Goal: Transaction & Acquisition: Book appointment/travel/reservation

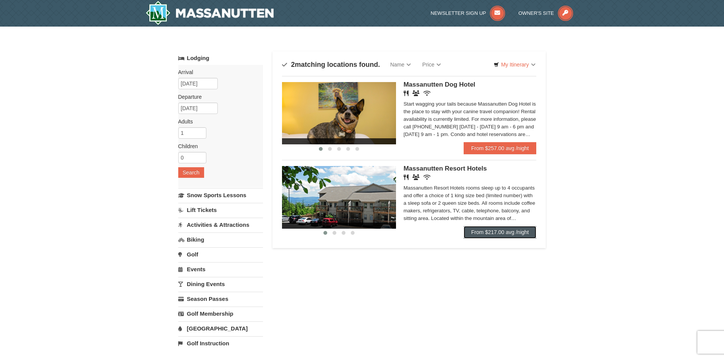
click at [505, 231] on link "From $217.00 avg /night" at bounding box center [500, 232] width 73 height 12
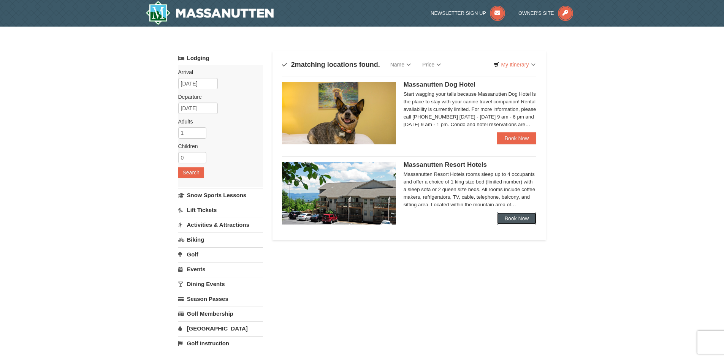
click at [516, 218] on link "Book Now" at bounding box center [517, 218] width 40 height 12
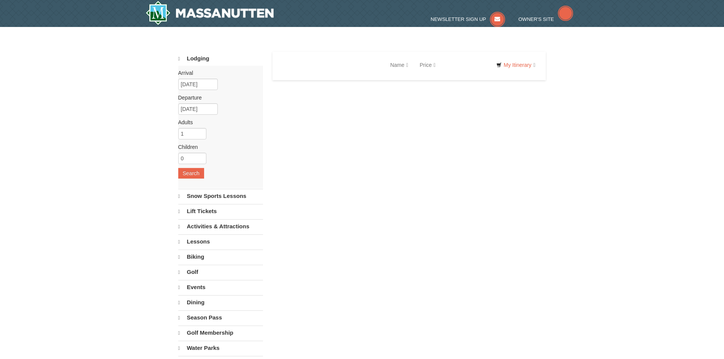
select select "10"
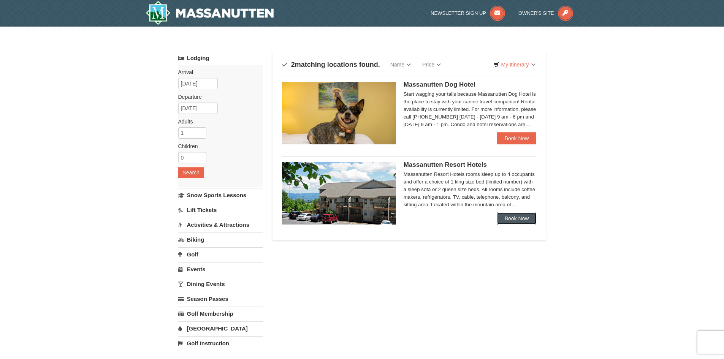
click at [523, 213] on link "Book Now" at bounding box center [517, 218] width 40 height 12
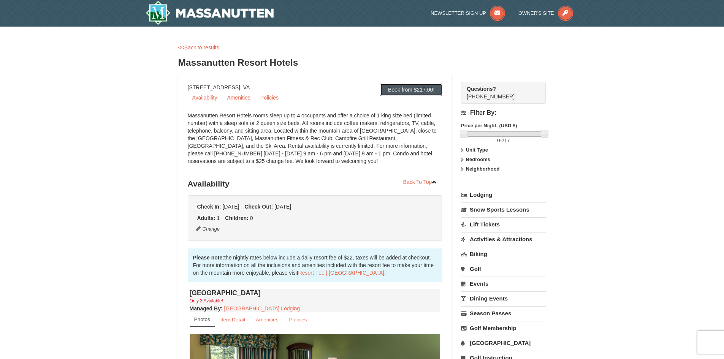
click at [410, 90] on link "Book from $217.00!" at bounding box center [411, 90] width 62 height 12
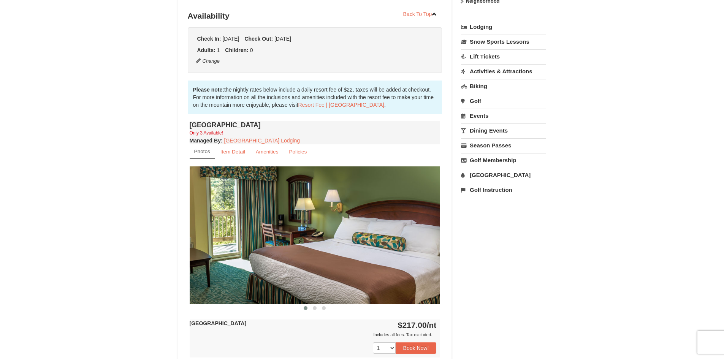
scroll to position [176, 0]
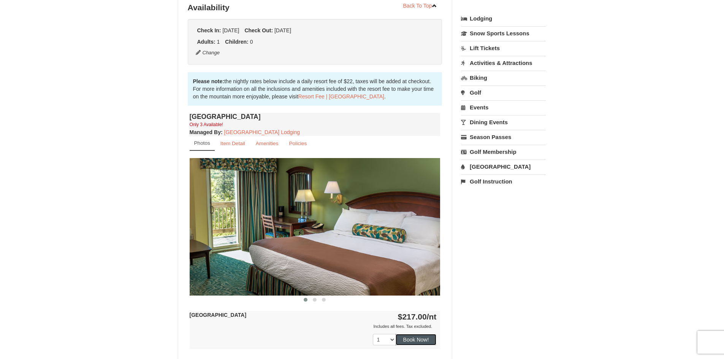
click at [404, 339] on button "Book Now!" at bounding box center [416, 339] width 41 height 11
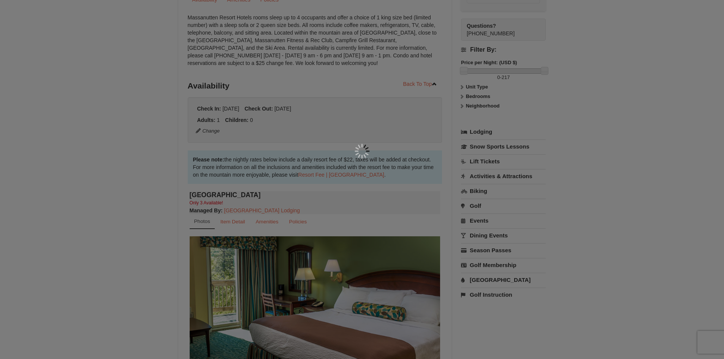
scroll to position [74, 0]
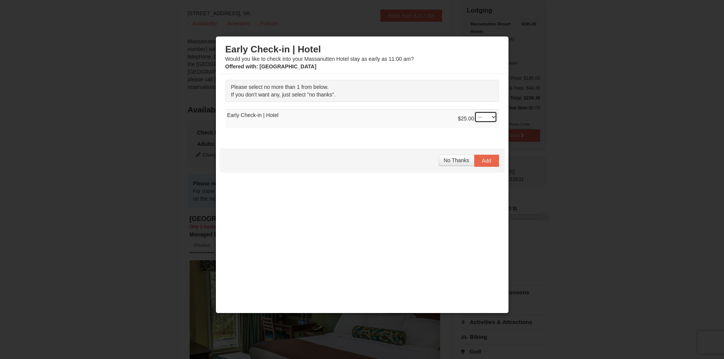
click at [492, 117] on select "-- 01" at bounding box center [485, 116] width 23 height 11
click at [451, 162] on span "No Thanks" at bounding box center [456, 160] width 25 height 6
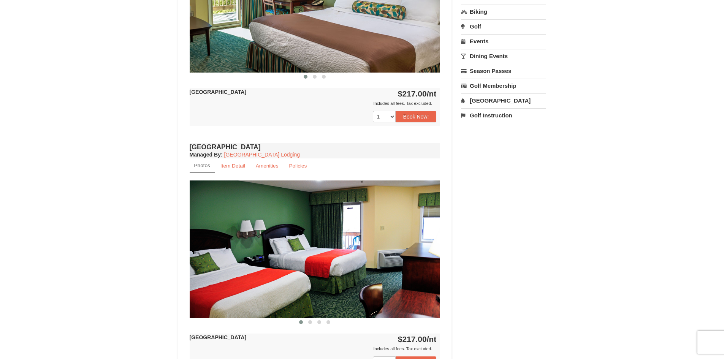
scroll to position [475, 0]
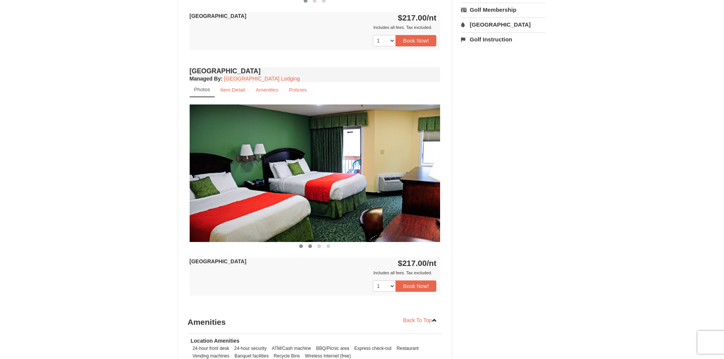
click at [308, 246] on button at bounding box center [310, 246] width 9 height 8
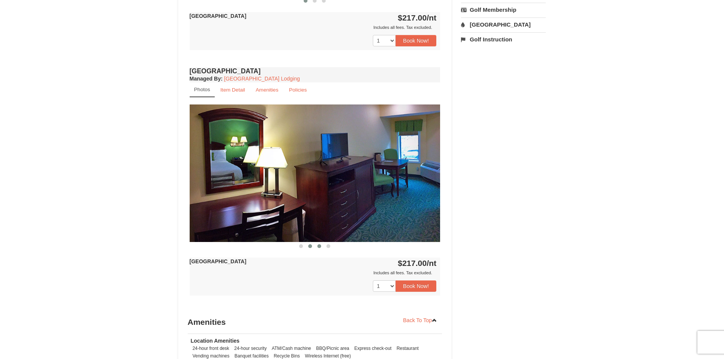
click at [318, 245] on span at bounding box center [319, 246] width 4 height 4
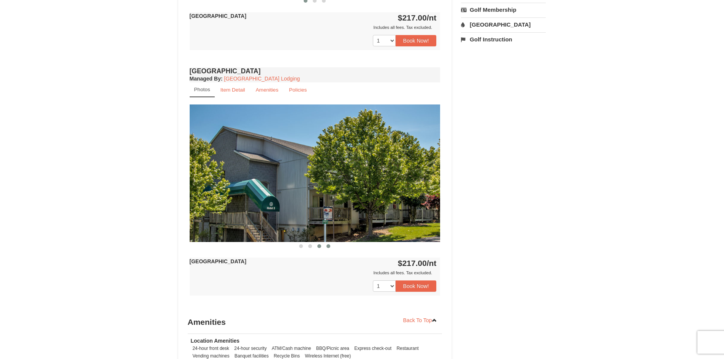
click at [327, 247] on span at bounding box center [328, 246] width 4 height 4
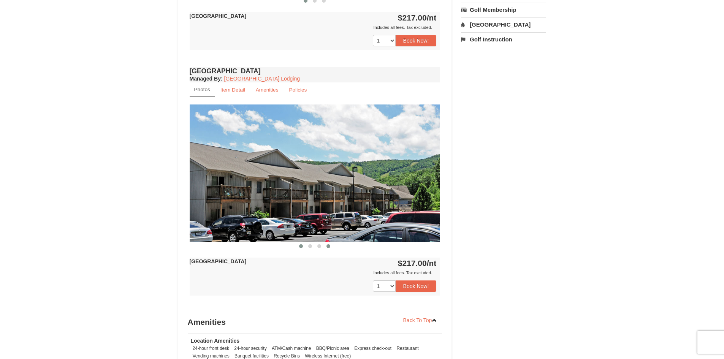
click at [299, 246] on span at bounding box center [301, 246] width 4 height 4
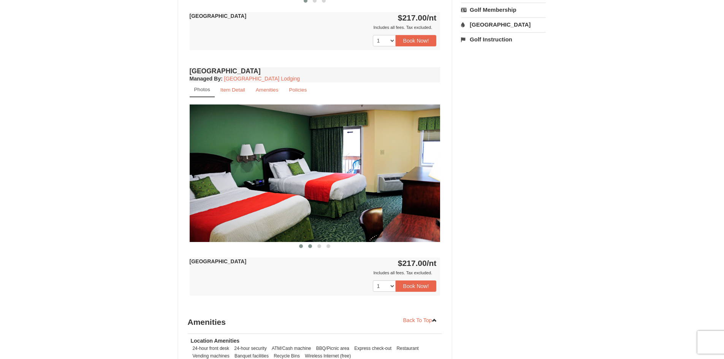
click at [310, 246] on span at bounding box center [310, 246] width 4 height 4
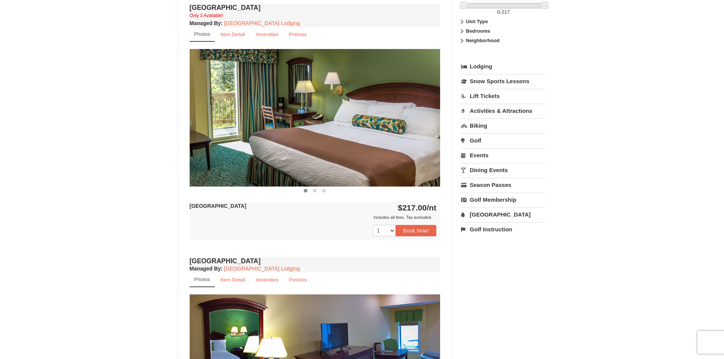
scroll to position [247, 0]
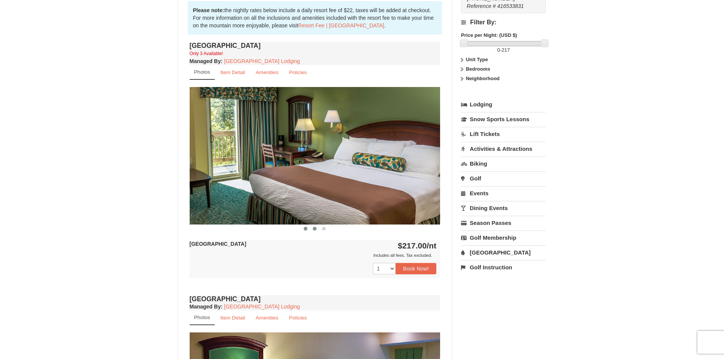
click at [314, 228] on span at bounding box center [315, 229] width 4 height 4
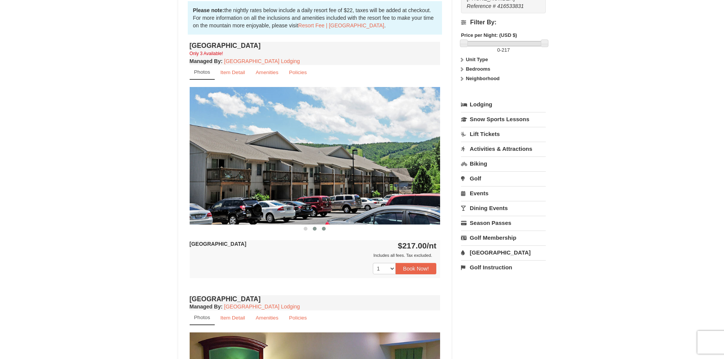
click at [322, 230] on span at bounding box center [324, 229] width 4 height 4
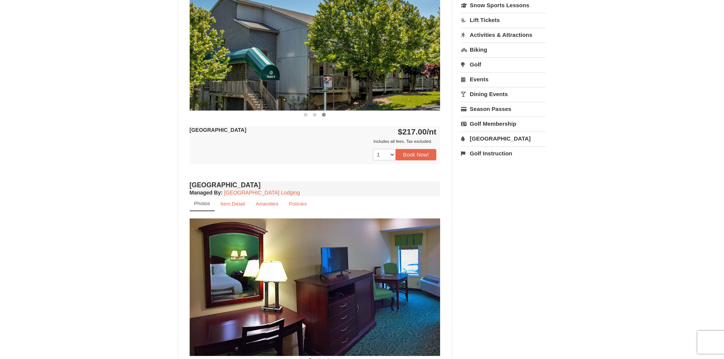
scroll to position [475, 0]
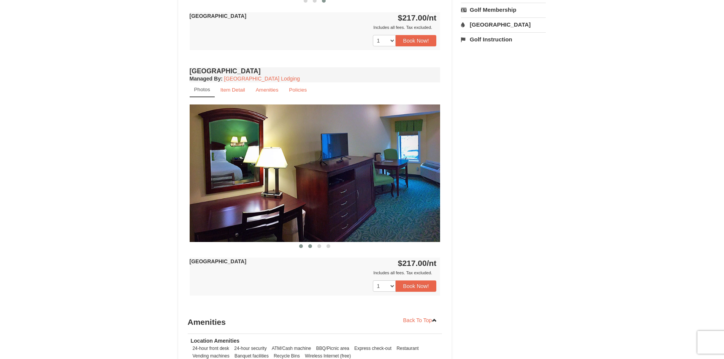
click at [300, 247] on span at bounding box center [301, 246] width 4 height 4
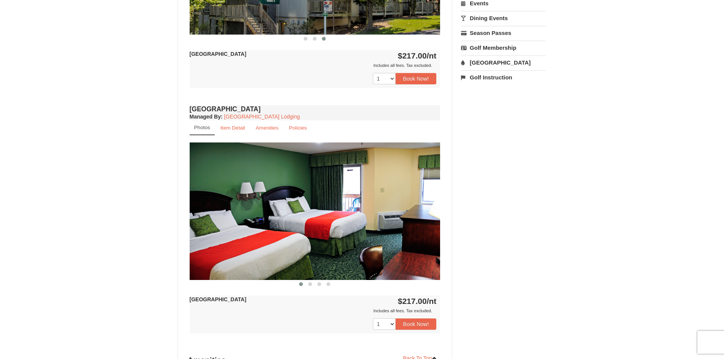
scroll to position [551, 0]
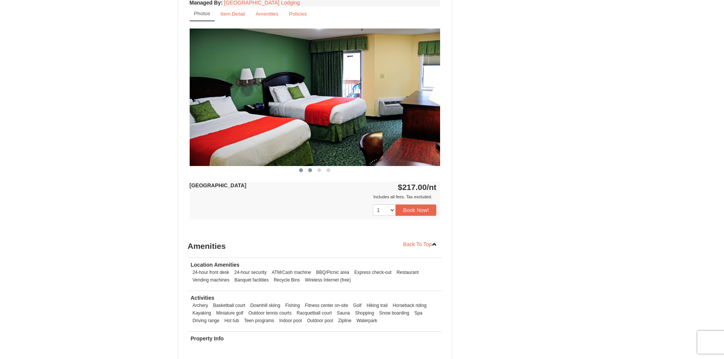
click at [310, 169] on span at bounding box center [310, 170] width 4 height 4
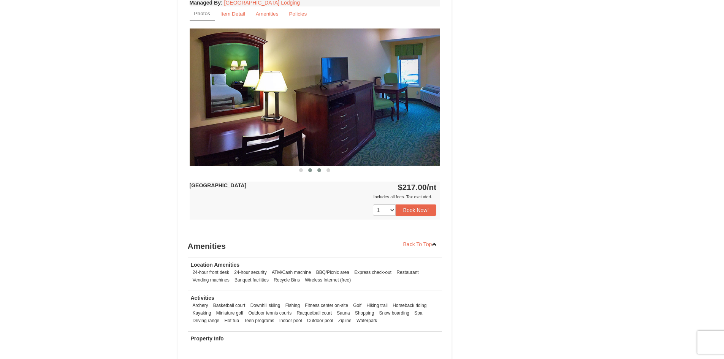
click at [322, 171] on button at bounding box center [319, 170] width 9 height 8
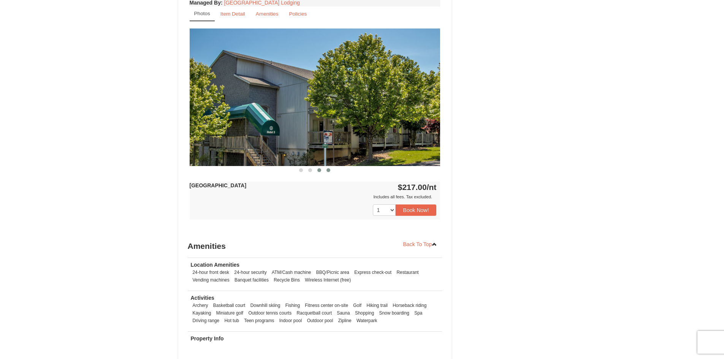
click at [328, 171] on span at bounding box center [328, 170] width 4 height 4
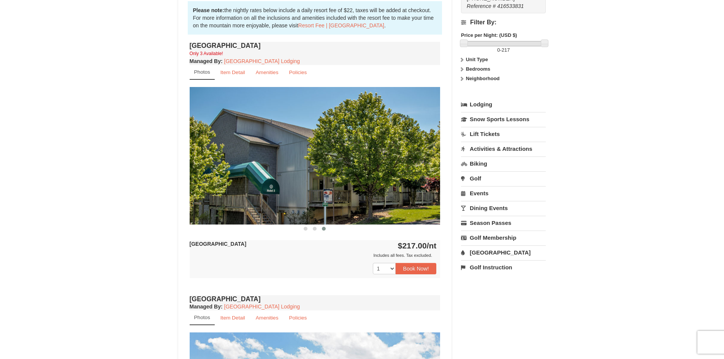
scroll to position [361, 0]
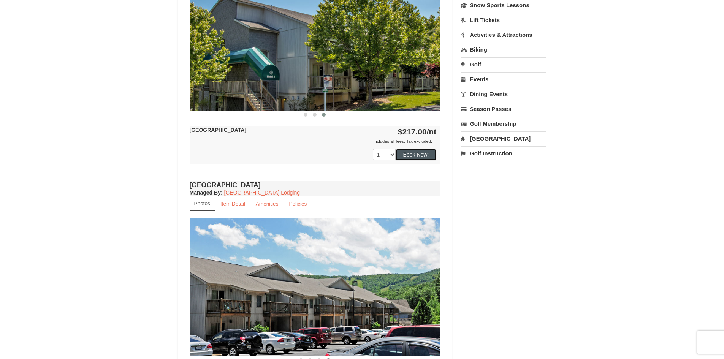
click at [410, 152] on button "Book Now!" at bounding box center [416, 154] width 41 height 11
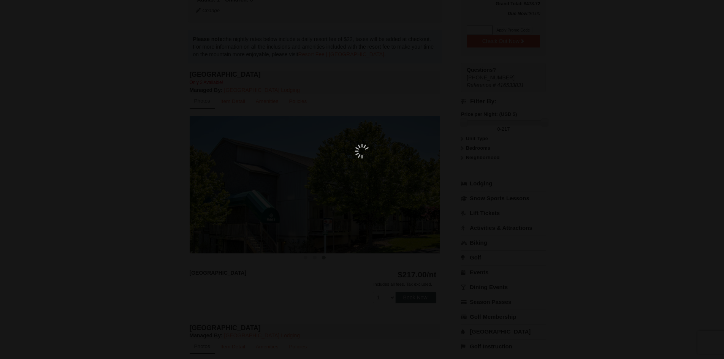
scroll to position [74, 0]
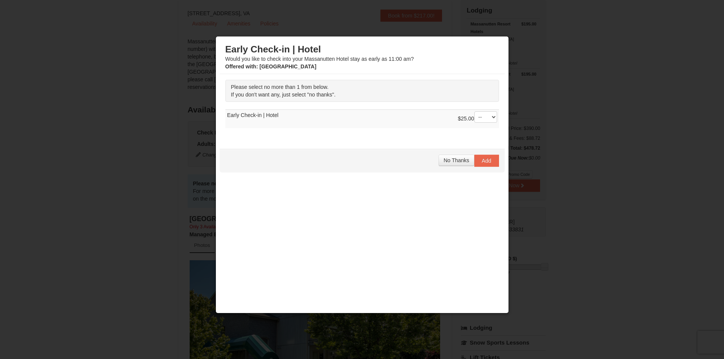
click at [38, 119] on div at bounding box center [362, 179] width 724 height 359
click at [461, 159] on span "No Thanks" at bounding box center [456, 160] width 25 height 6
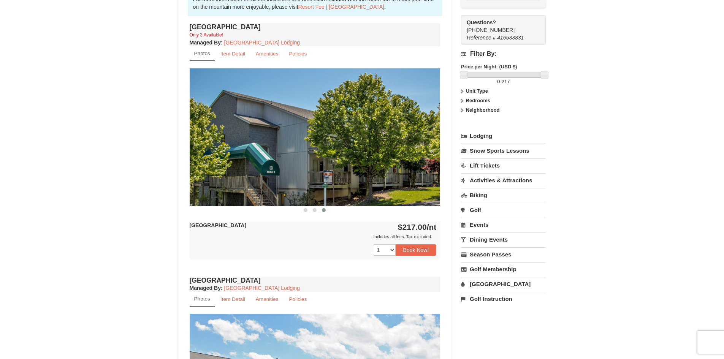
scroll to position [532, 0]
